Goal: Task Accomplishment & Management: Use online tool/utility

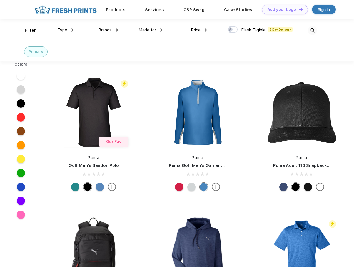
click at [283, 9] on link "Add your Logo Design Tool" at bounding box center [285, 10] width 46 height 10
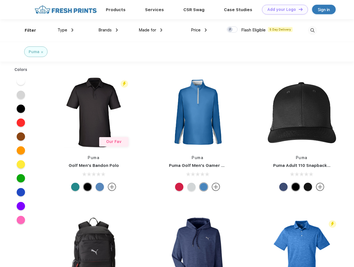
click at [0, 0] on div "Design Tool" at bounding box center [0, 0] width 0 height 0
click at [298, 9] on link "Add your Logo Design Tool" at bounding box center [285, 10] width 46 height 10
click at [27, 30] on div "Filter" at bounding box center [30, 30] width 11 height 6
click at [66, 30] on span "Type" at bounding box center [63, 30] width 10 height 5
click at [108, 30] on span "Brands" at bounding box center [104, 30] width 13 height 5
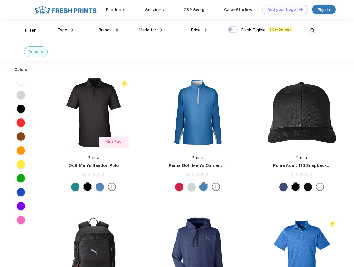
click at [151, 30] on span "Made for" at bounding box center [148, 30] width 18 height 5
click at [199, 30] on span "Price" at bounding box center [196, 30] width 10 height 5
click at [232, 30] on div at bounding box center [232, 29] width 11 height 6
click at [230, 30] on input "checkbox" at bounding box center [229, 28] width 4 height 4
click at [312, 30] on img at bounding box center [312, 30] width 9 height 9
